Goal: Task Accomplishment & Management: Manage account settings

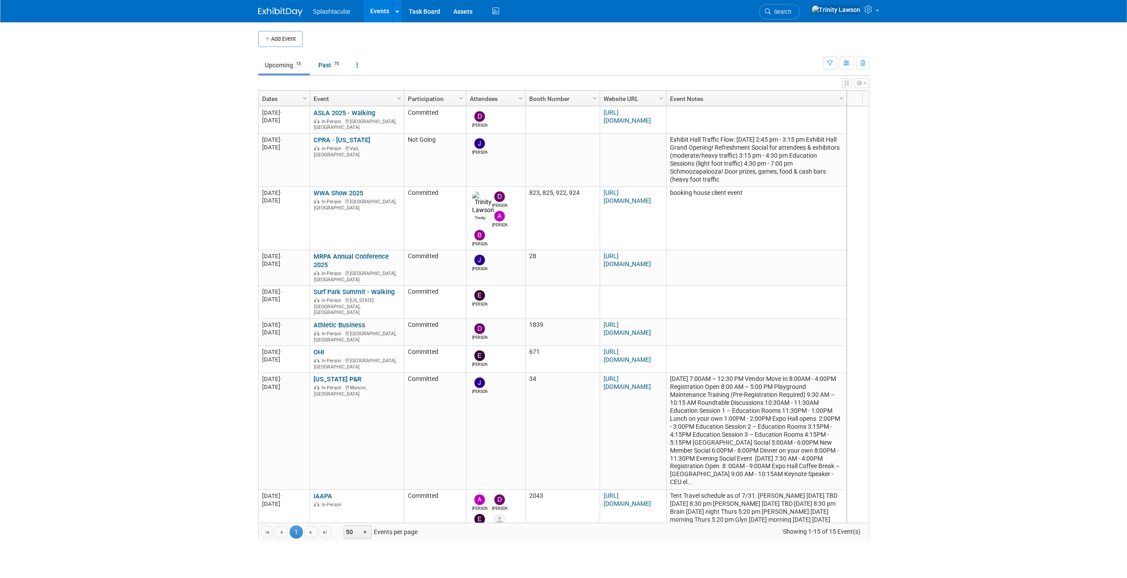
click at [366, 252] on link "MRPA Annual Conference 2025" at bounding box center [351, 260] width 75 height 16
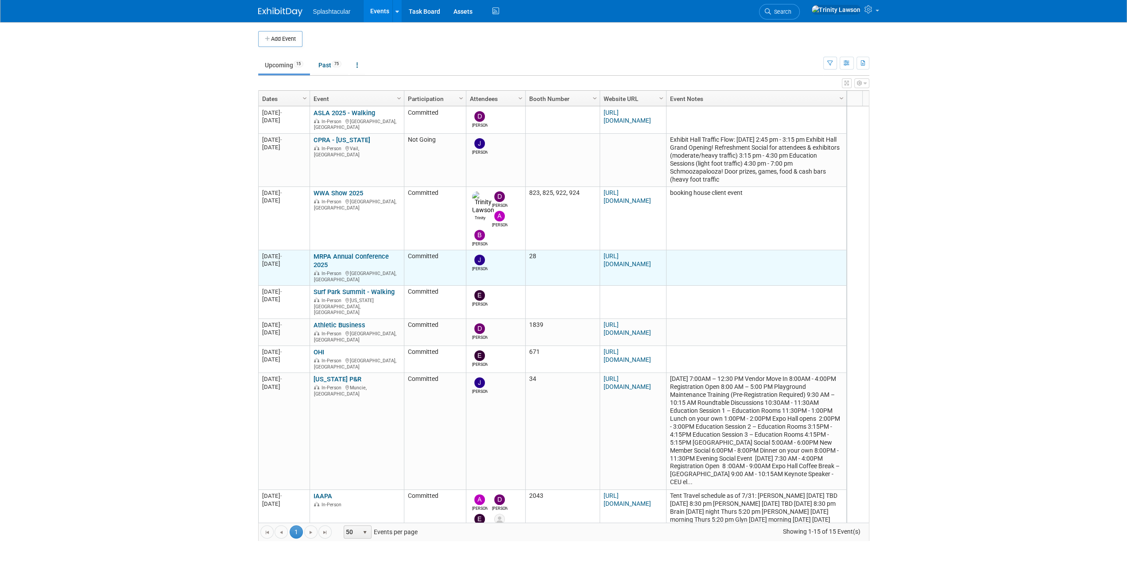
click at [355, 252] on link "MRPA Annual Conference 2025" at bounding box center [351, 260] width 75 height 16
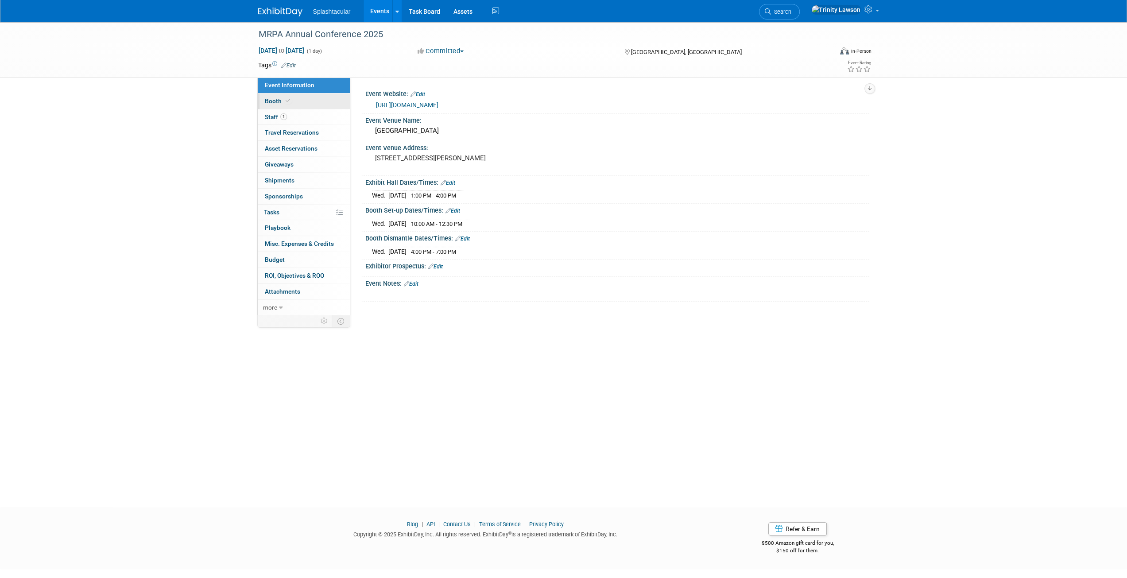
click at [309, 102] on link "Booth" at bounding box center [304, 101] width 92 height 16
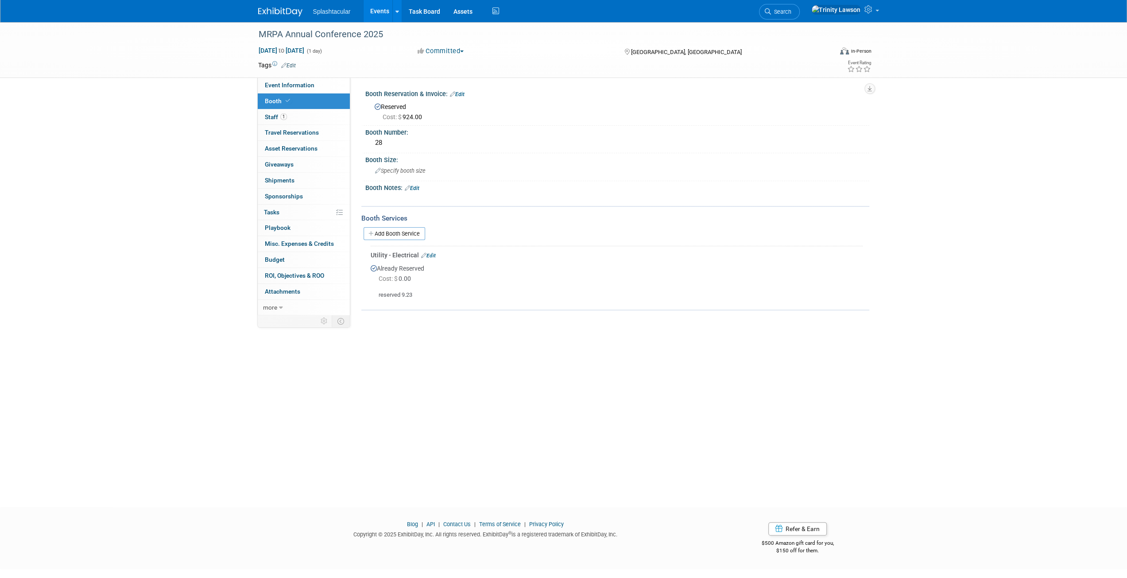
click at [312, 105] on link "Booth" at bounding box center [304, 101] width 92 height 16
click at [311, 116] on link "1 Staff 1" at bounding box center [304, 117] width 92 height 16
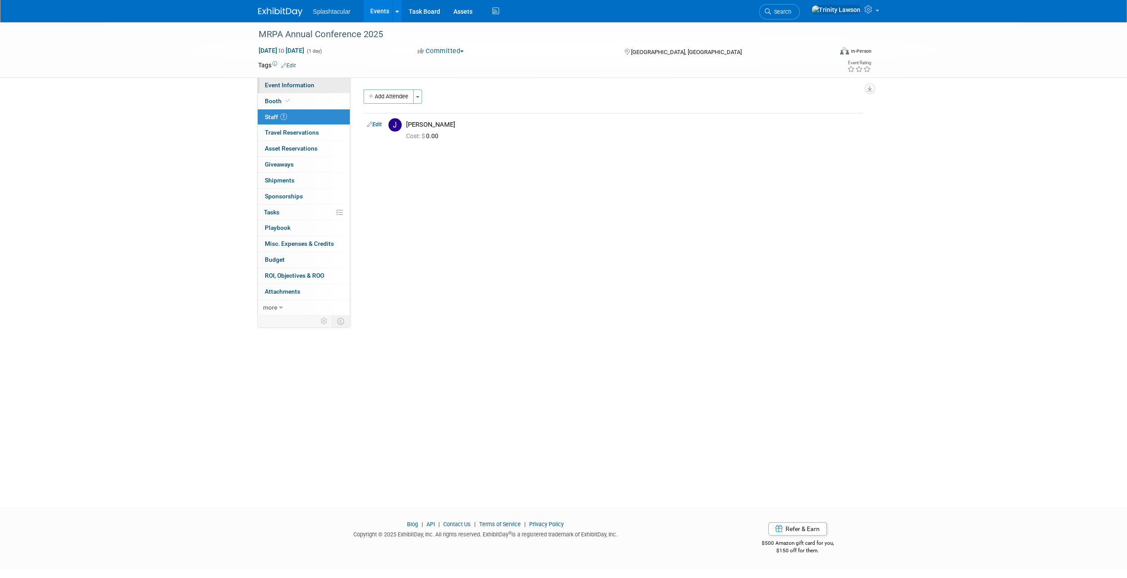
click at [309, 80] on link "Event Information" at bounding box center [304, 86] width 92 height 16
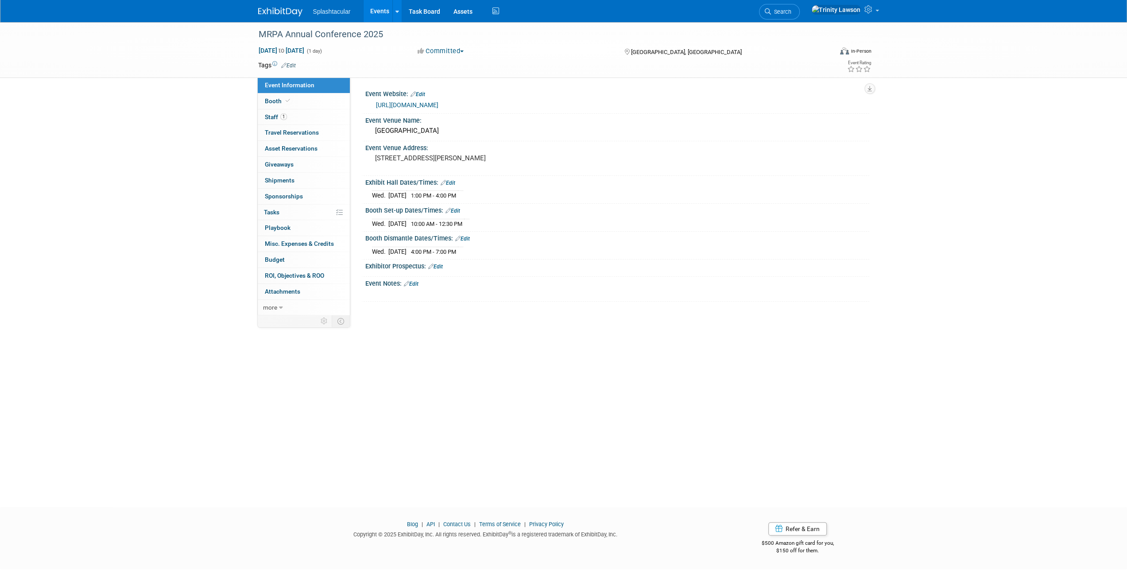
click at [396, 108] on link "[URL][DOMAIN_NAME]" at bounding box center [407, 104] width 62 height 7
click at [414, 281] on link "Edit" at bounding box center [411, 284] width 15 height 6
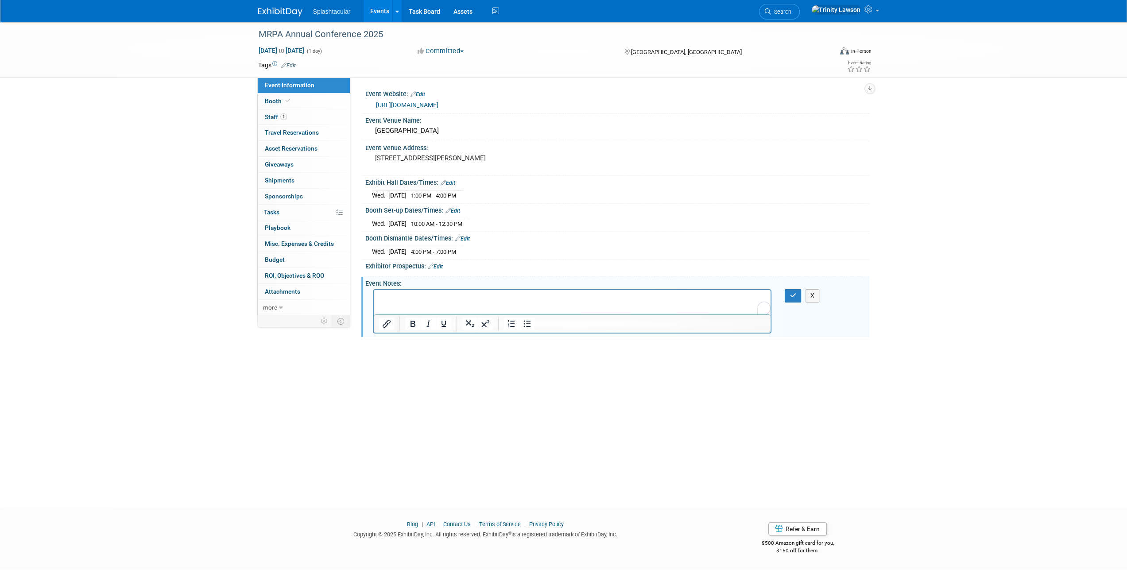
click at [423, 298] on p "To enrich screen reader interactions, please activate Accessibility in Grammarl…" at bounding box center [572, 298] width 387 height 9
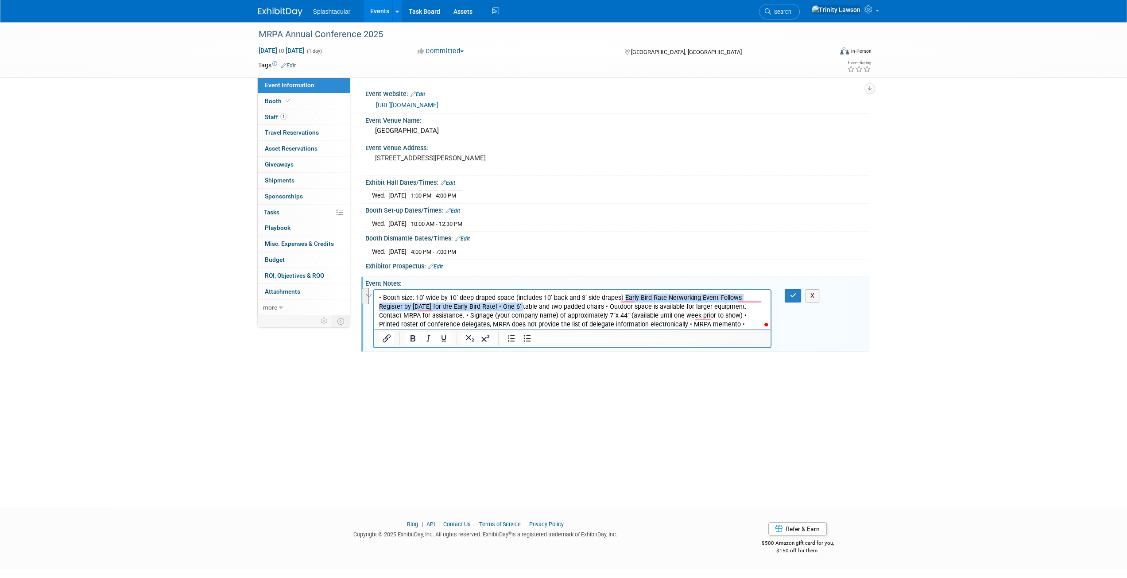
drag, startPoint x: 621, startPoint y: 296, endPoint x: 498, endPoint y: 304, distance: 122.5
click at [498, 304] on p "• Booth size: 10’ wide by 10’ deep draped space (includes 10’ back and 3’ side …" at bounding box center [572, 316] width 387 height 44
click at [485, 306] on p "• One 6’ table and two padded chairs • Outdoor space is available for larger eq…" at bounding box center [572, 316] width 387 height 27
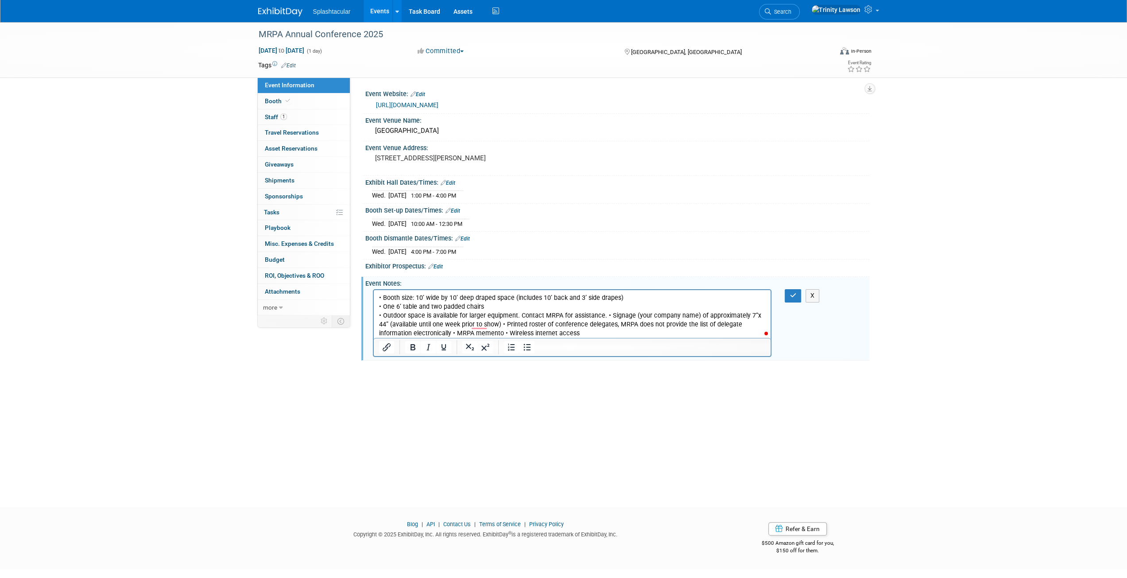
click at [605, 314] on p "• Outdoor space is available for larger equipment. Contact MRPA for assistance.…" at bounding box center [572, 324] width 387 height 27
click at [652, 327] on p "• Signage (your company name) of approximately 7”x 44” (available until one wee…" at bounding box center [572, 329] width 387 height 18
click at [688, 332] on p "• Printed roster of conference delegates, MRPA does not provide the list of del…" at bounding box center [572, 338] width 387 height 18
click at [432, 339] on p "• MRPA memento • Wireless internet access" at bounding box center [572, 342] width 387 height 9
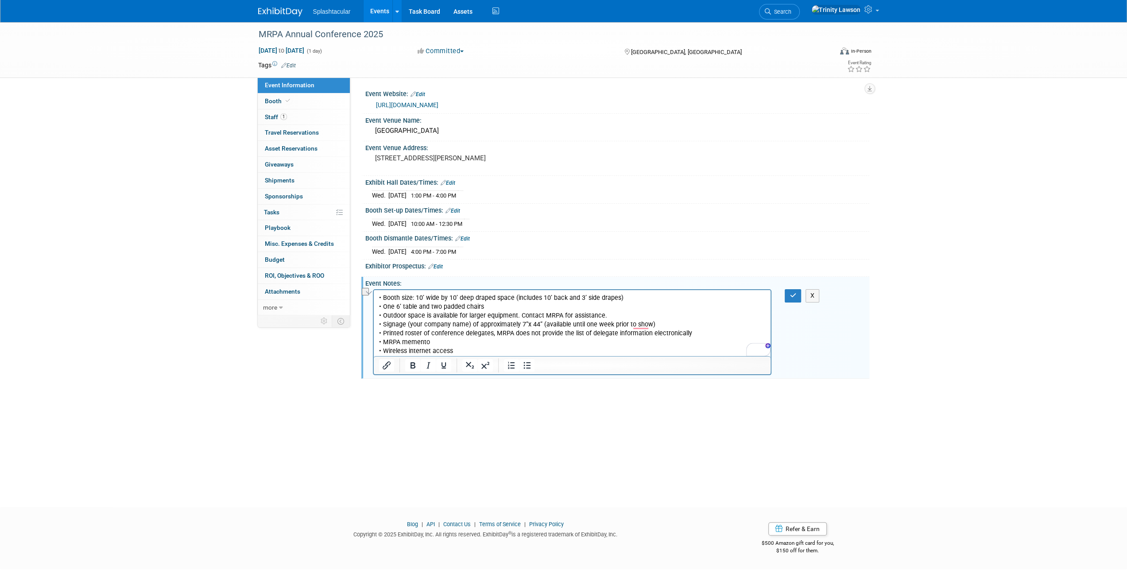
drag, startPoint x: 470, startPoint y: 353, endPoint x: 463, endPoint y: 361, distance: 10.7
click at [463, 356] on html "• Booth size: 10’ wide by 10’ deep draped space (includes 10’ back and 3’ side …" at bounding box center [571, 323] width 397 height 66
click at [793, 293] on icon "button" at bounding box center [793, 295] width 7 height 6
